Goal: Task Accomplishment & Management: Manage account settings

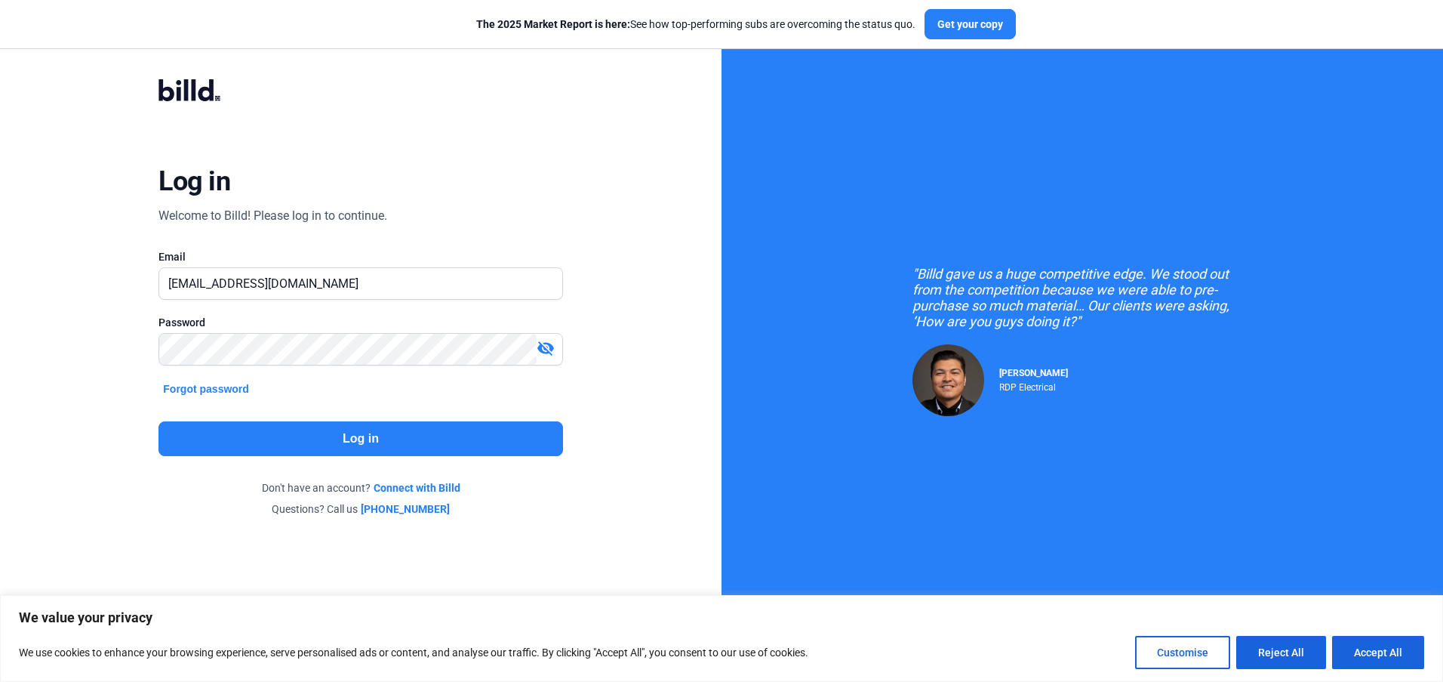
click at [347, 439] on button "Log in" at bounding box center [360, 438] width 404 height 35
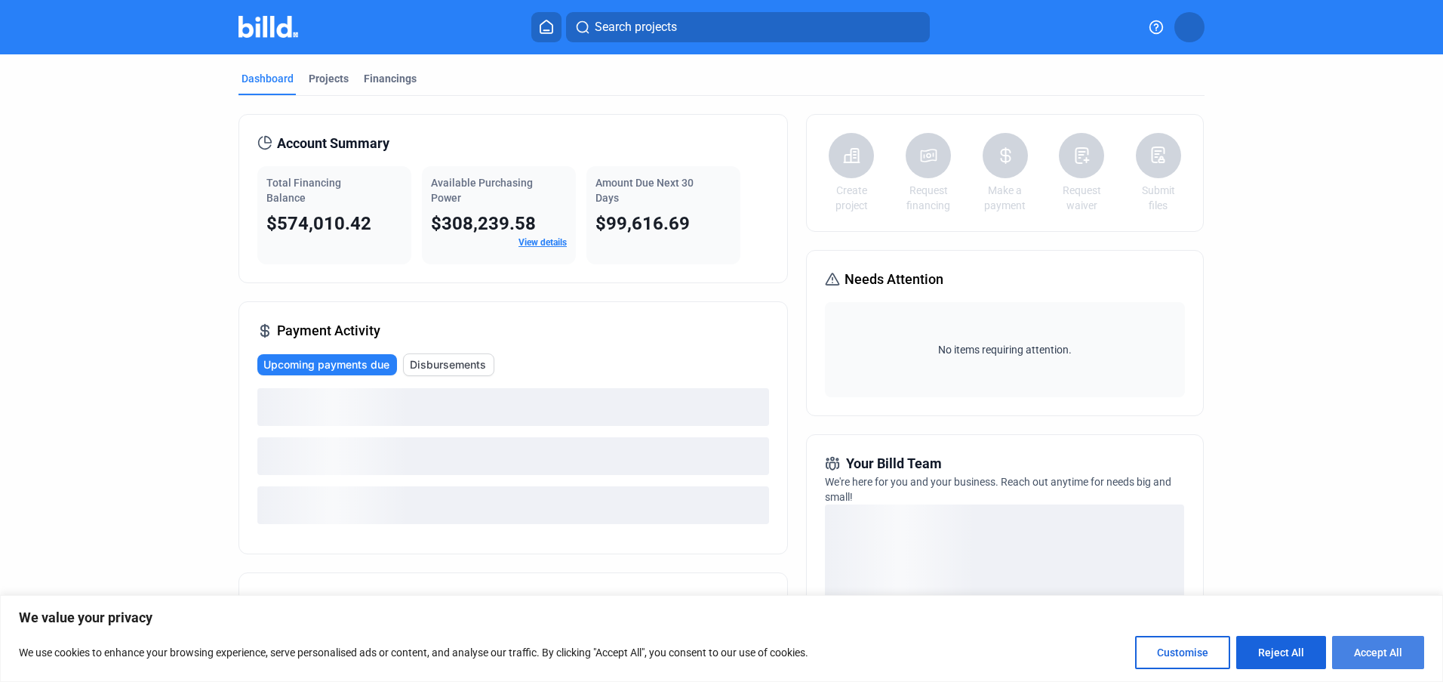
click at [1376, 656] on button "Accept All" at bounding box center [1378, 651] width 92 height 33
checkbox input "true"
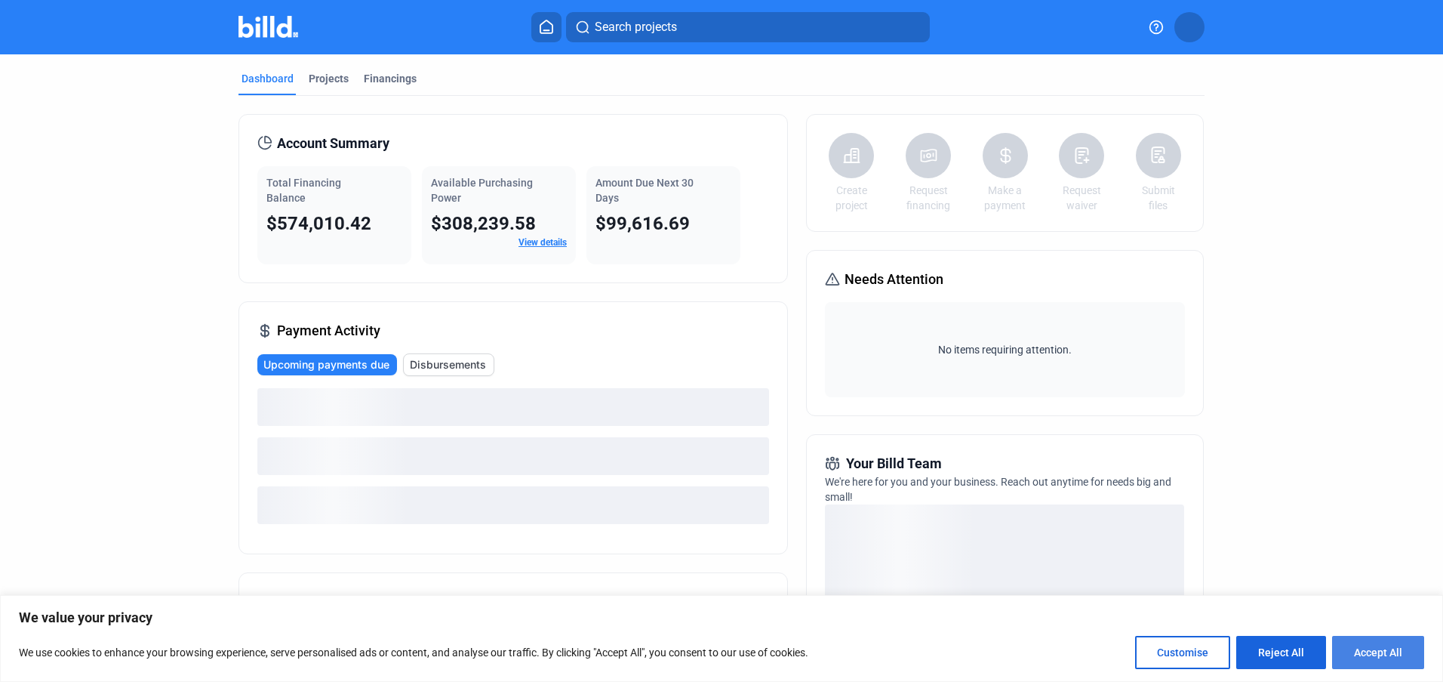
checkbox input "true"
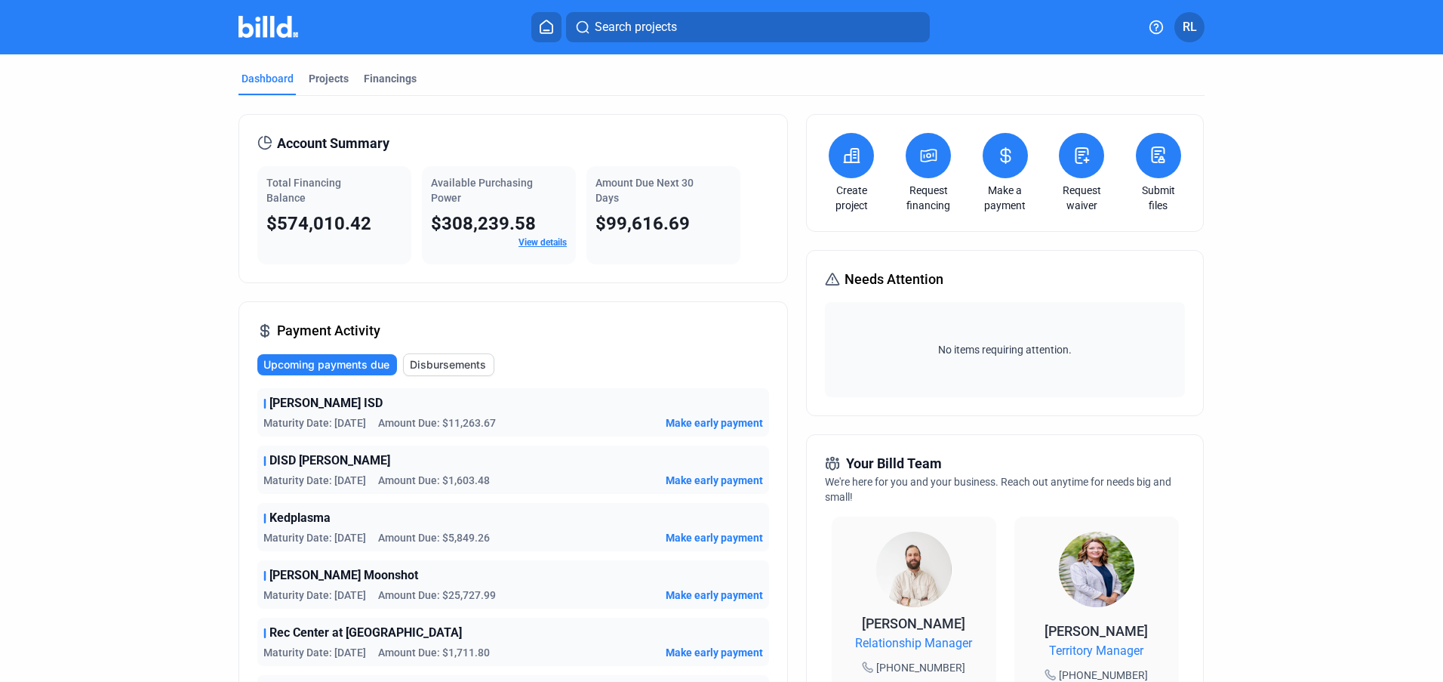
drag, startPoint x: 1186, startPoint y: 29, endPoint x: 1077, endPoint y: 96, distance: 128.0
click at [1077, 96] on div "Account Summary Total Financing Balance $574,010.42 Available Purchasing Power …" at bounding box center [721, 589] width 966 height 987
click at [545, 33] on icon at bounding box center [546, 26] width 12 height 13
click at [546, 27] on icon at bounding box center [546, 27] width 15 height 14
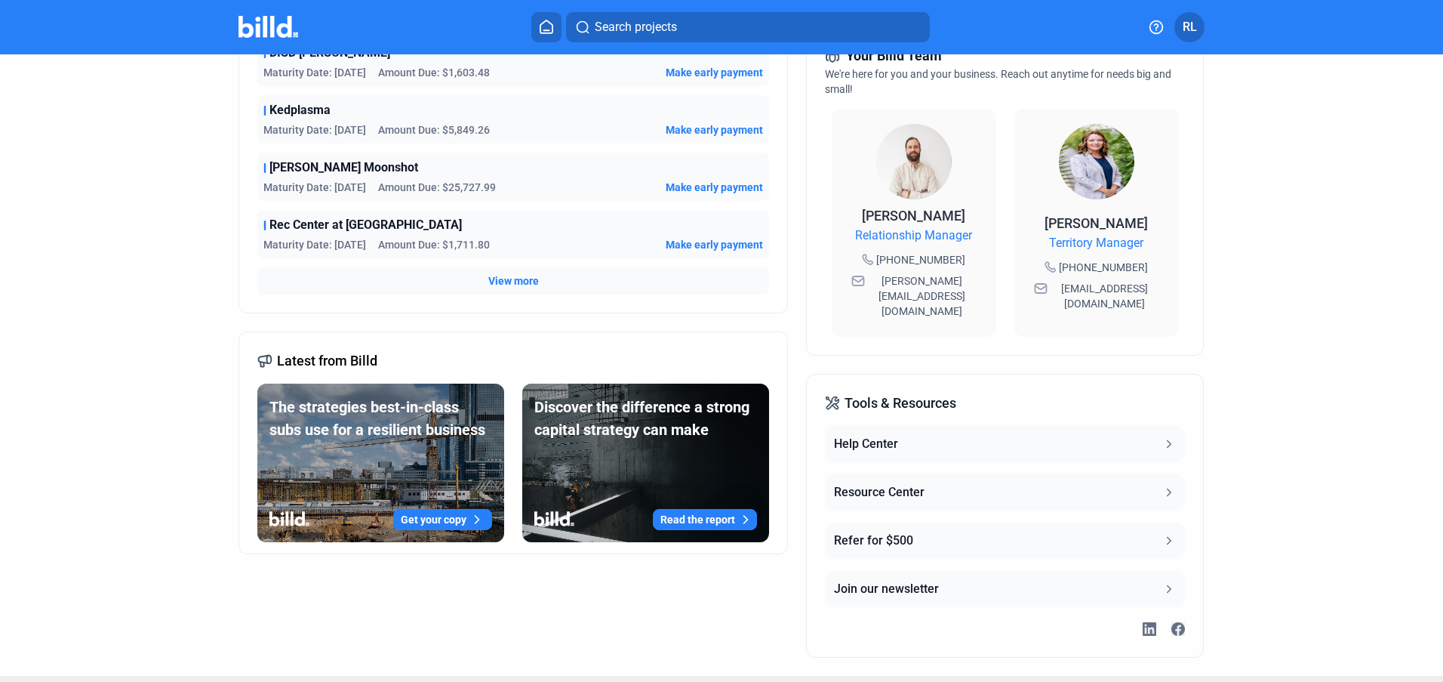
scroll to position [409, 0]
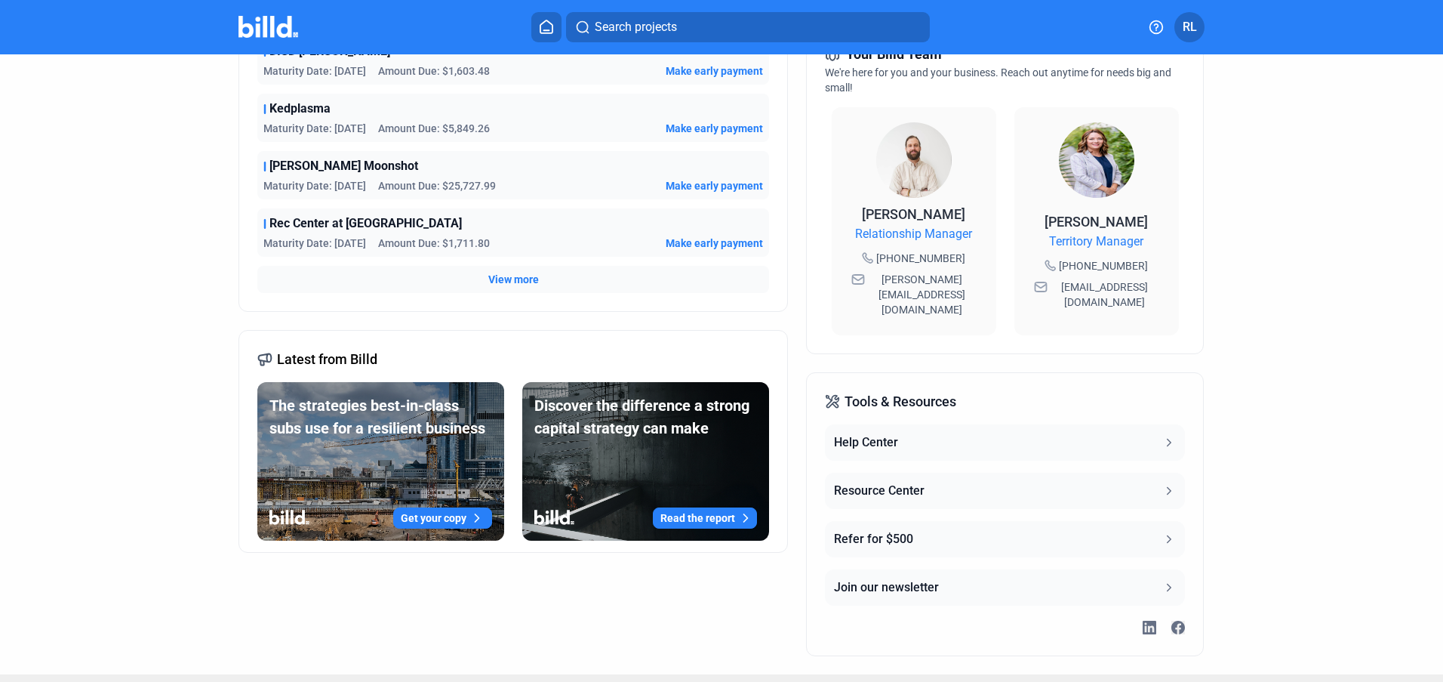
click at [1162, 484] on icon at bounding box center [1169, 491] width 14 height 14
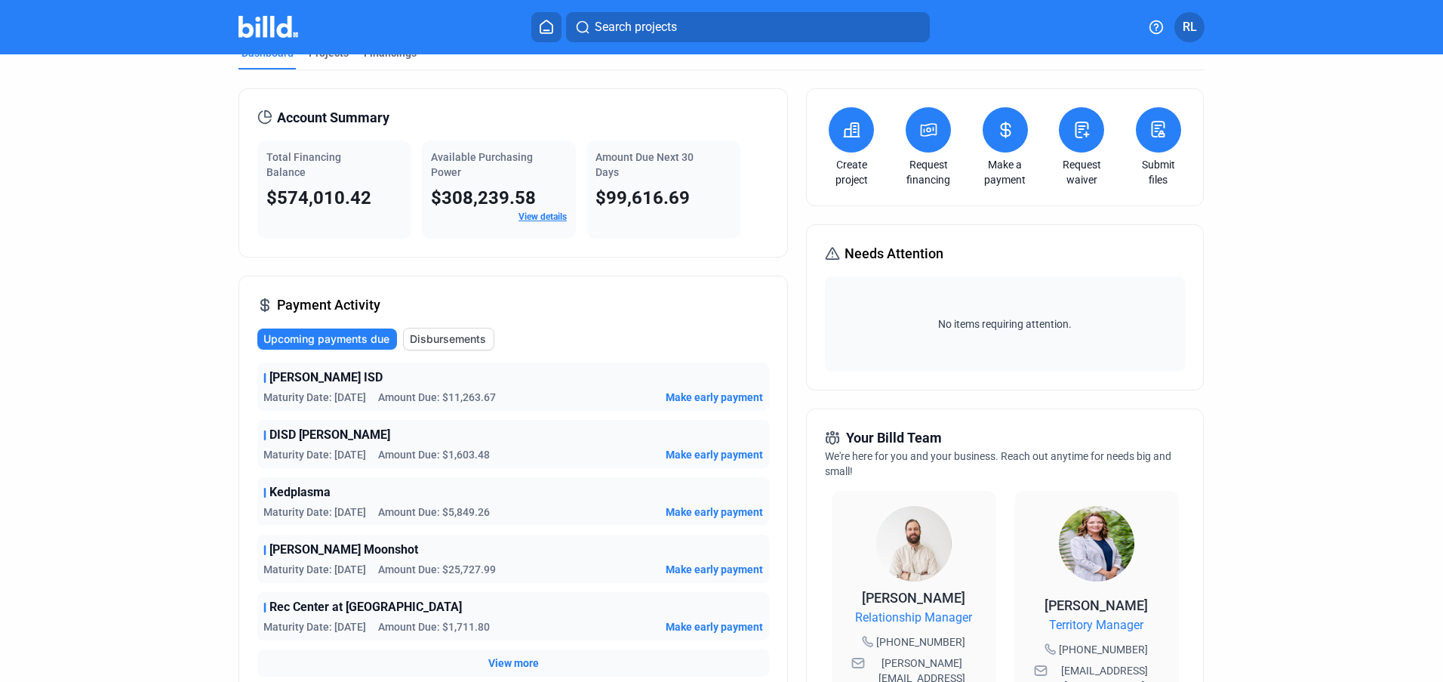
scroll to position [0, 0]
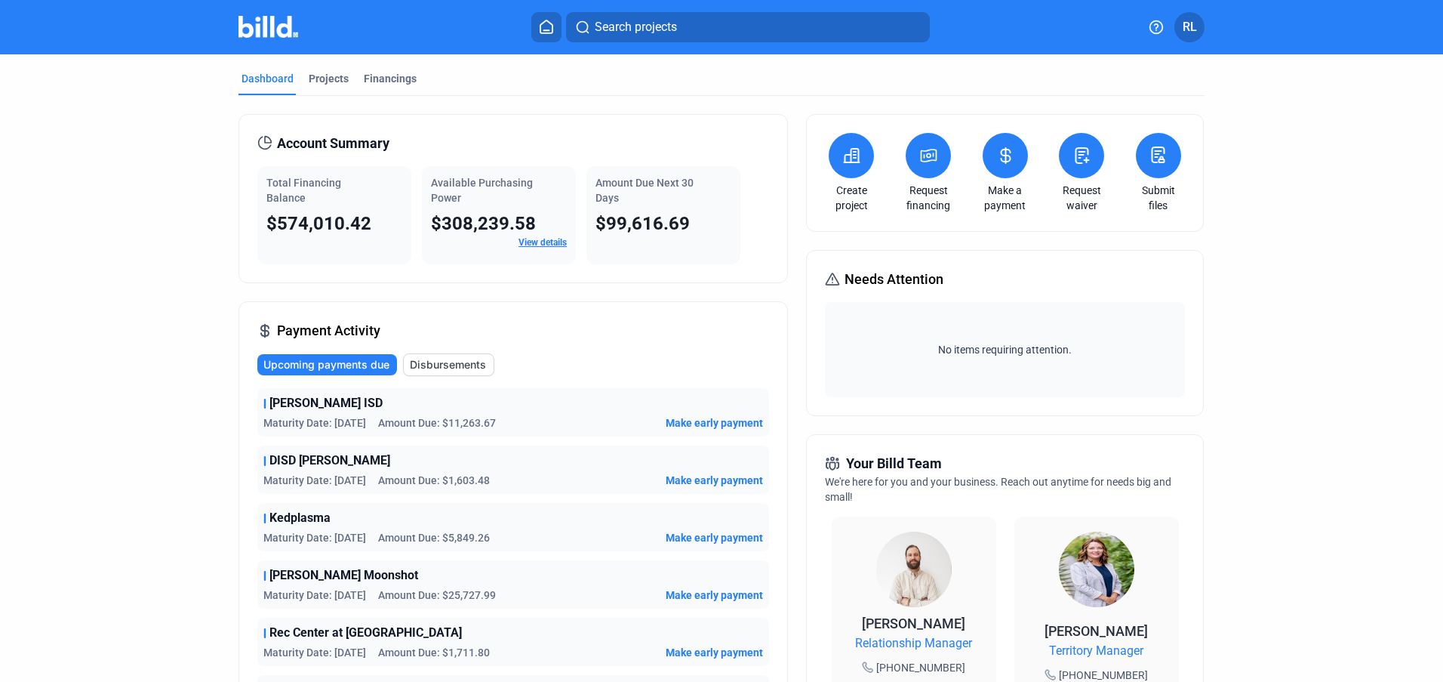
click at [1192, 28] on span "RL" at bounding box center [1190, 27] width 14 height 18
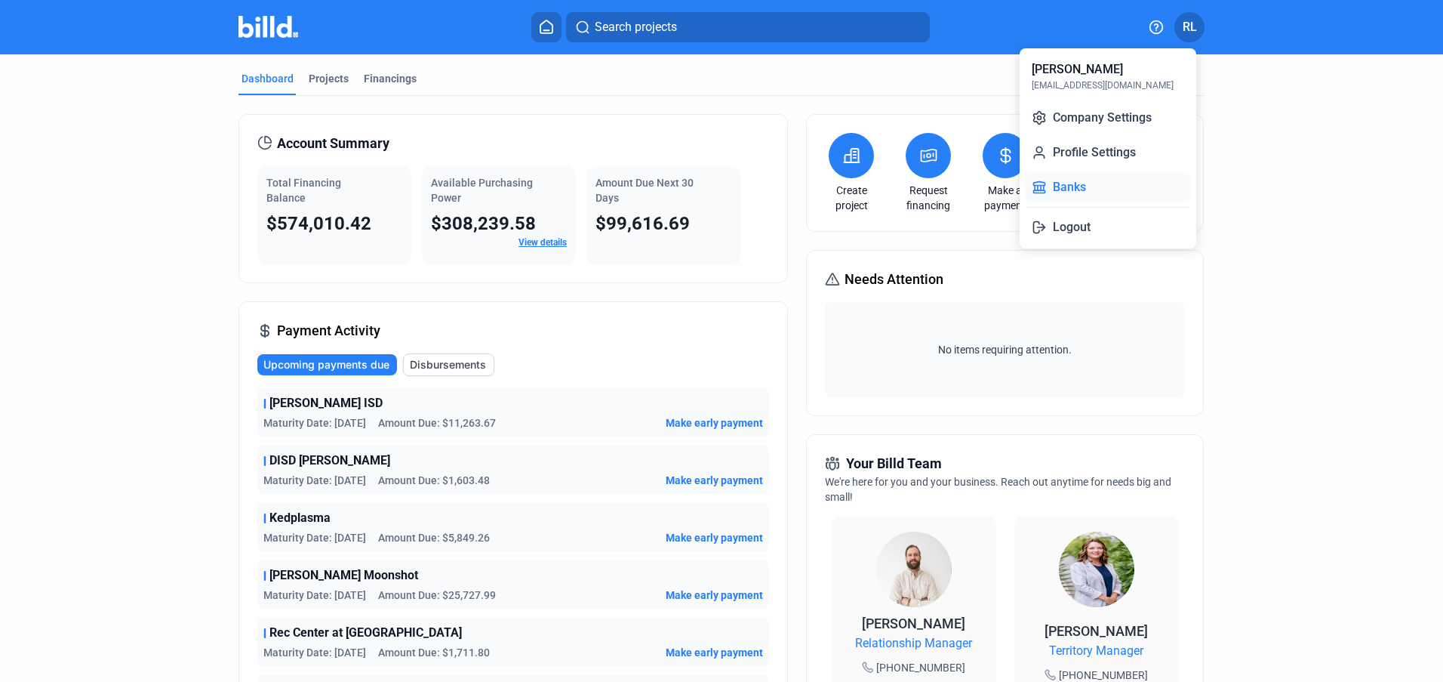
click at [1070, 189] on button "Banks" at bounding box center [1108, 187] width 165 height 30
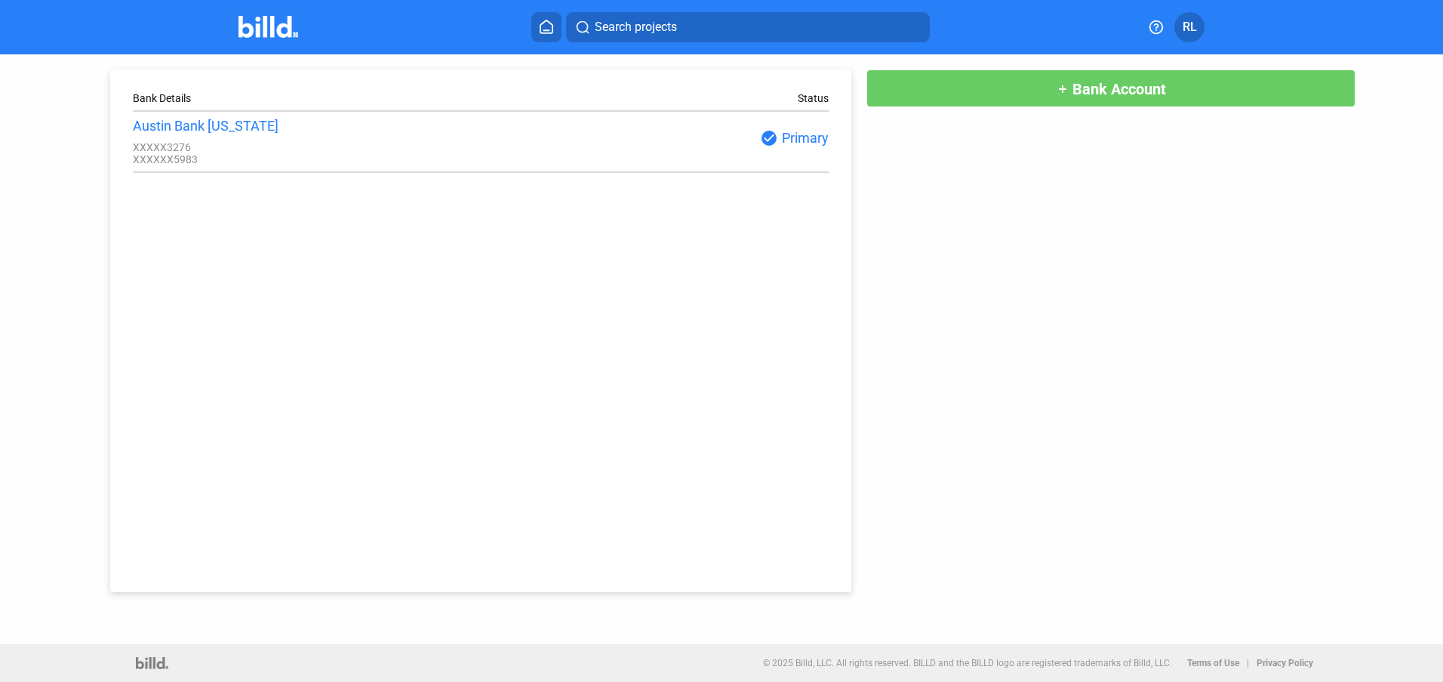
click at [1109, 90] on span "Bank Account" at bounding box center [1119, 89] width 94 height 18
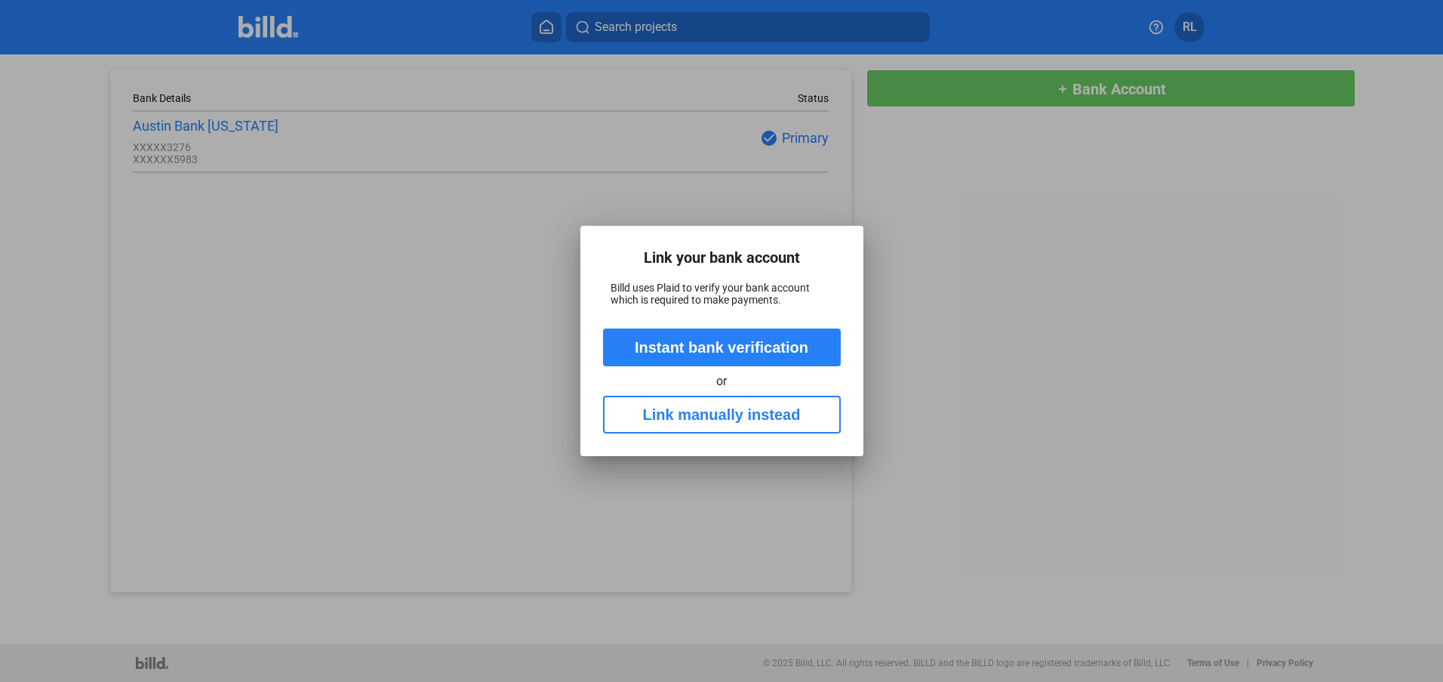
click at [728, 416] on button "Link manually instead" at bounding box center [722, 414] width 238 height 38
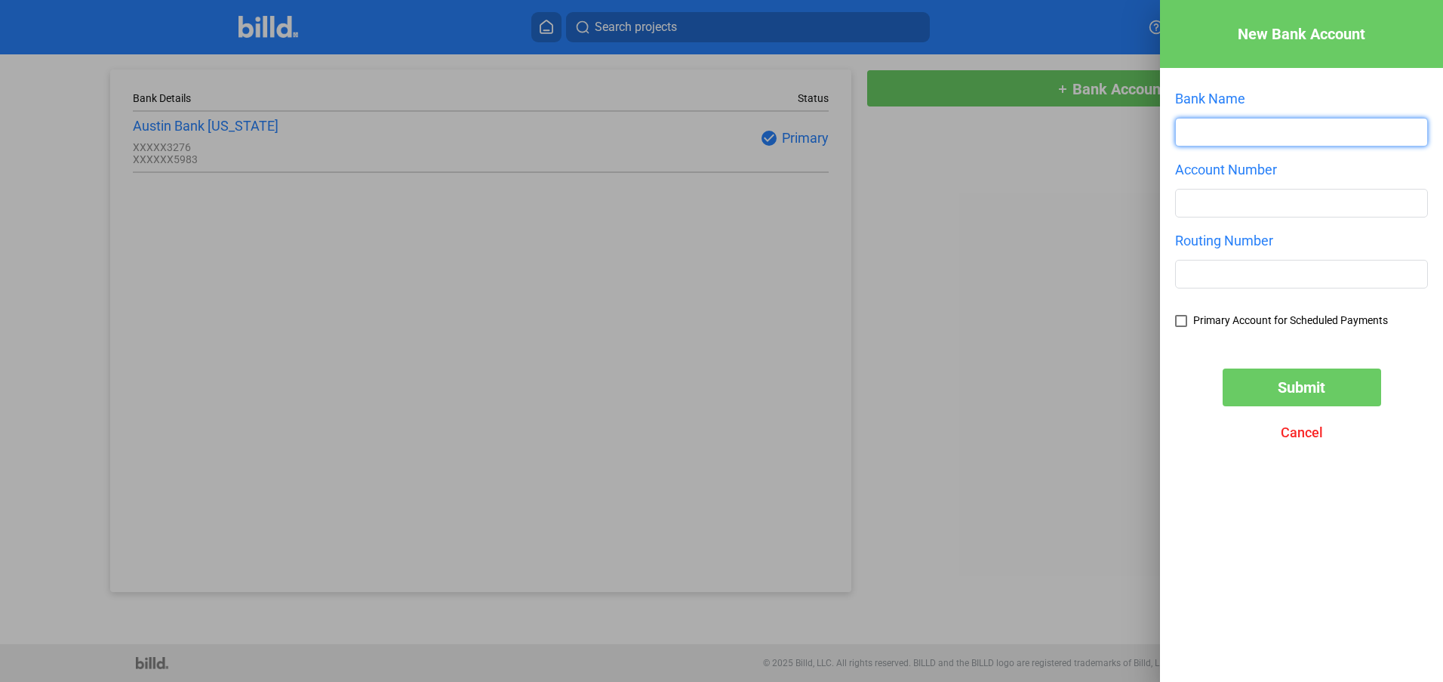
click at [1220, 131] on input "text" at bounding box center [1301, 131] width 251 height 27
type input "Southside Bank"
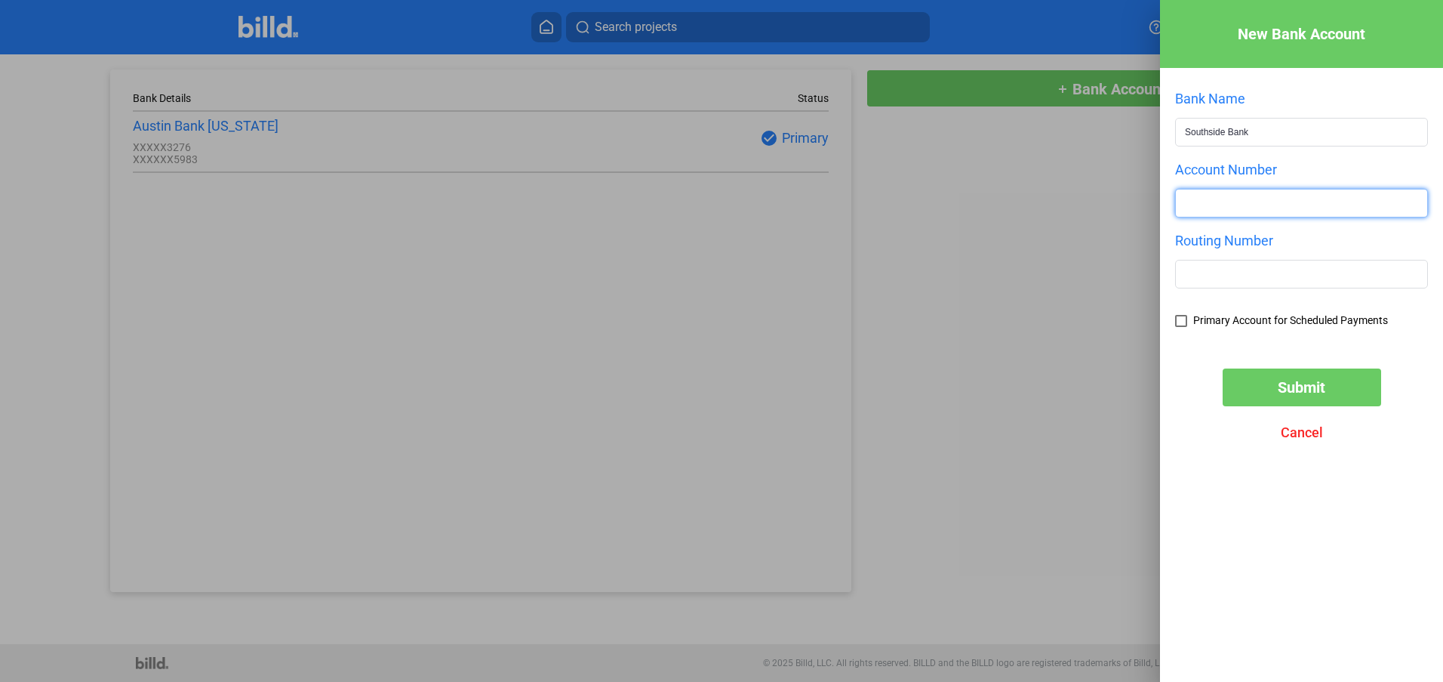
click at [1209, 217] on input "number" at bounding box center [1301, 202] width 251 height 27
type input "145607836"
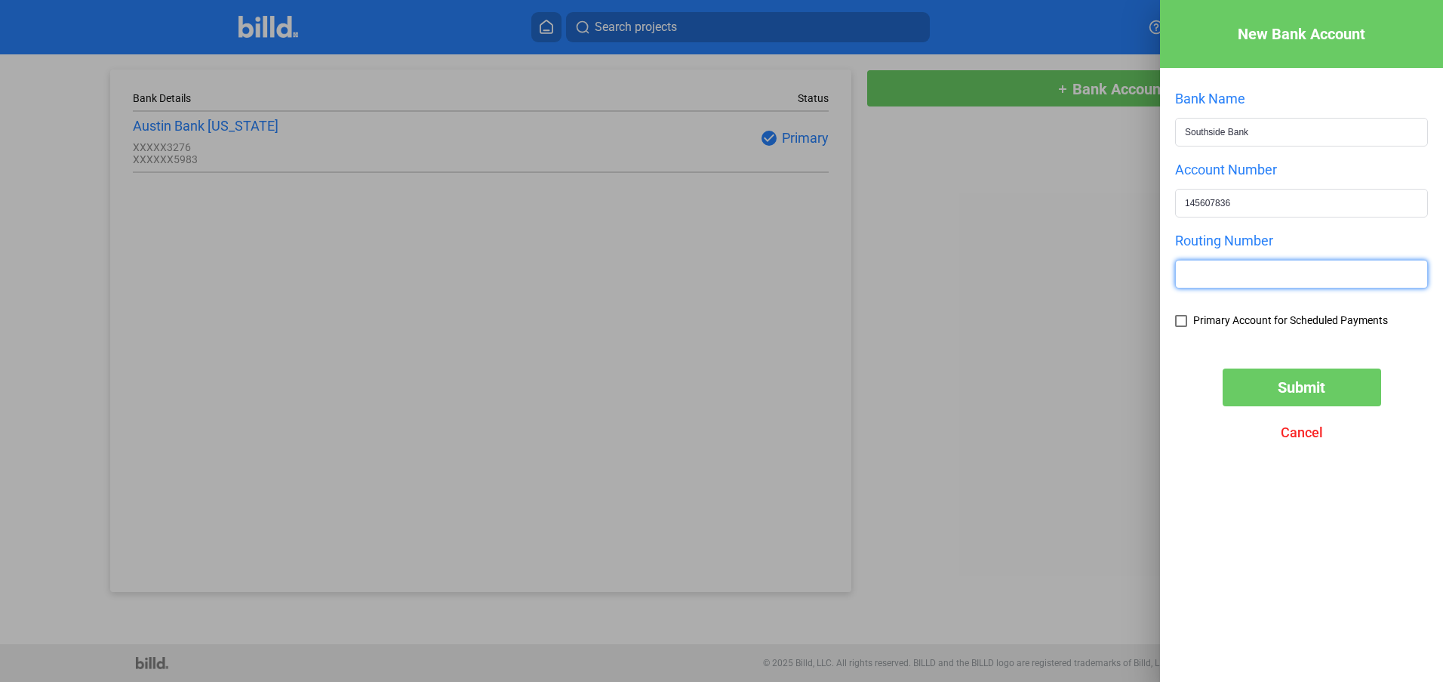
click at [1195, 286] on input "text" at bounding box center [1301, 273] width 251 height 27
type input "111923607"
click at [1178, 319] on span at bounding box center [1181, 321] width 12 height 12
click at [0, 0] on input "Primary Account for Scheduled Payments" at bounding box center [0, 0] width 0 height 0
click at [1311, 387] on span "Submit" at bounding box center [1302, 387] width 48 height 18
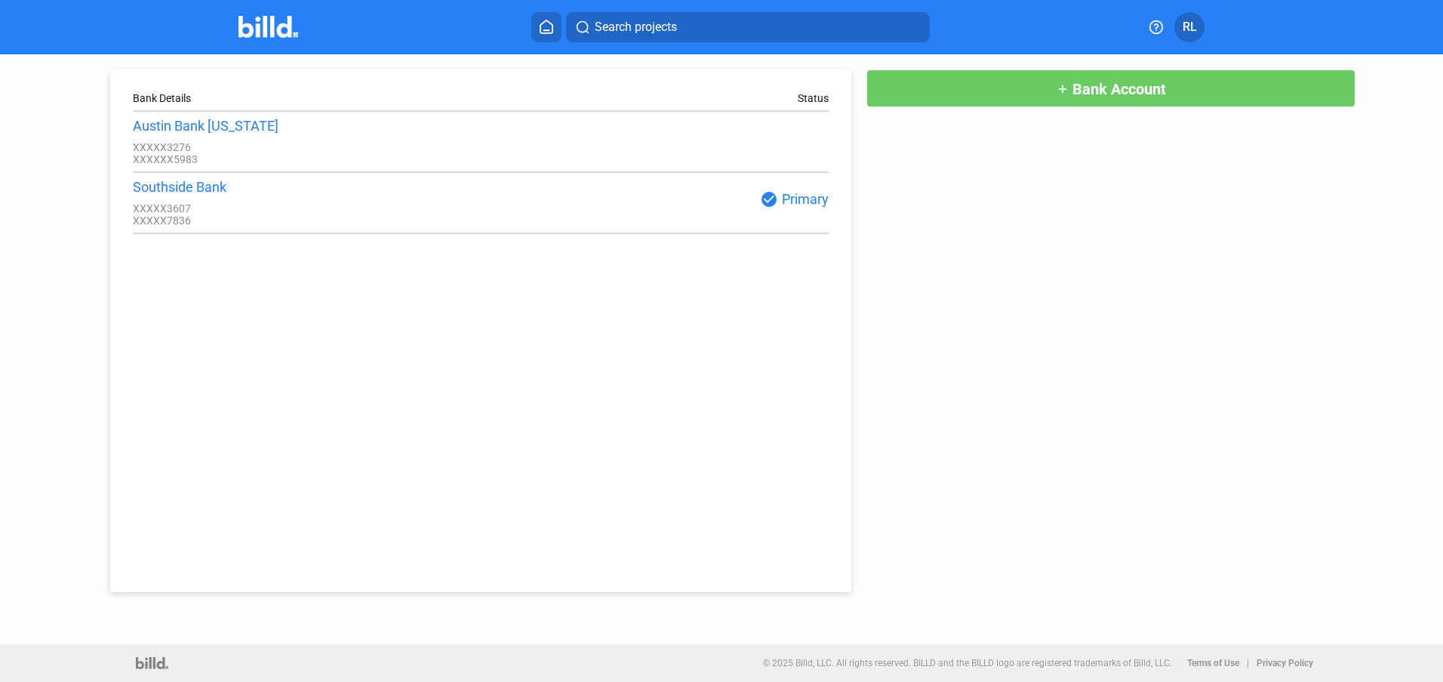
click at [1183, 32] on span "RL" at bounding box center [1190, 27] width 14 height 18
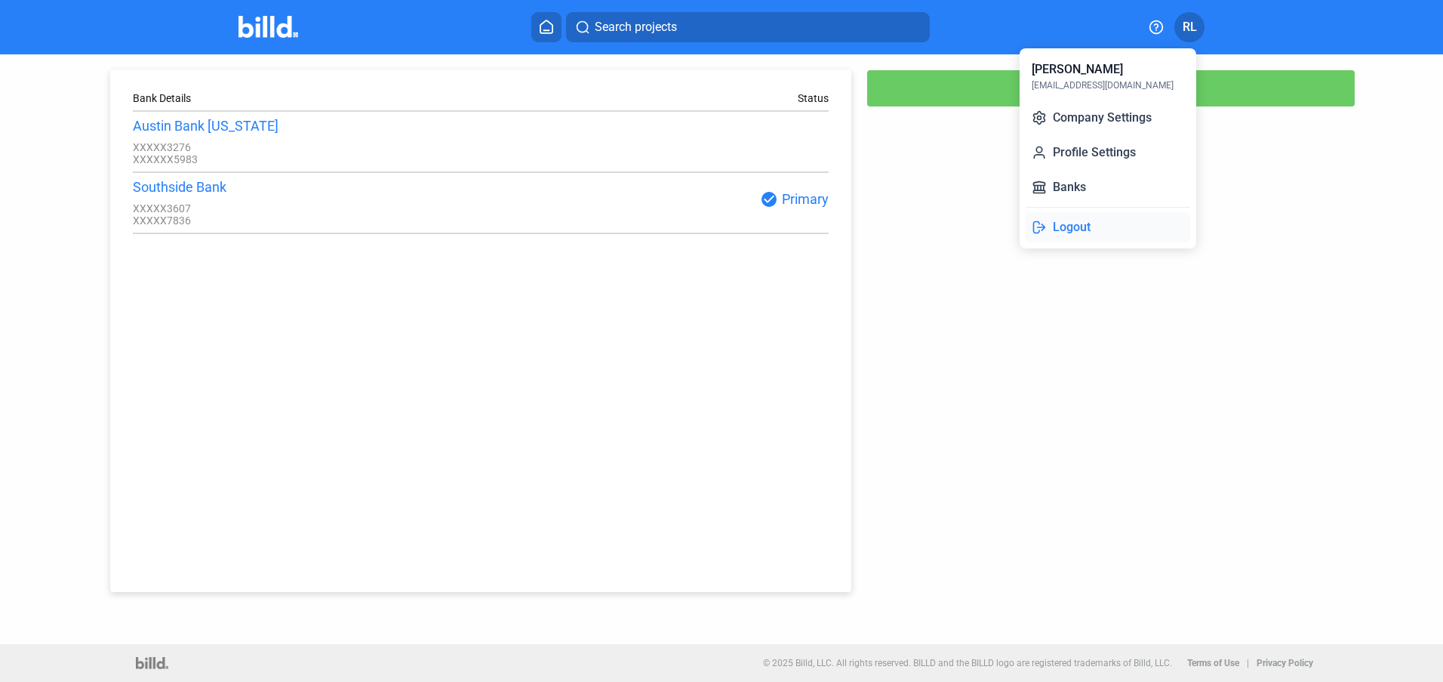
click at [1072, 229] on button "Logout" at bounding box center [1108, 227] width 165 height 30
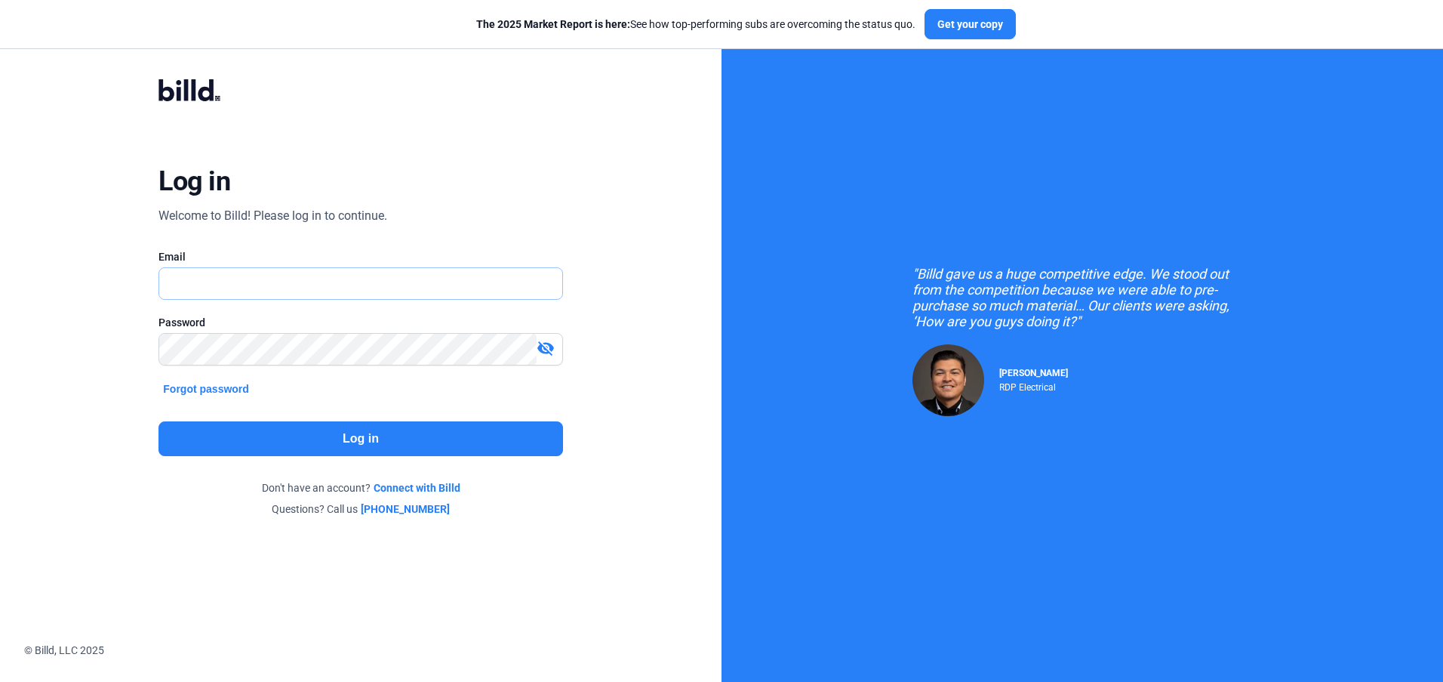
type input "rlyness@terrellglassandmirror.com"
